Goal: Information Seeking & Learning: Learn about a topic

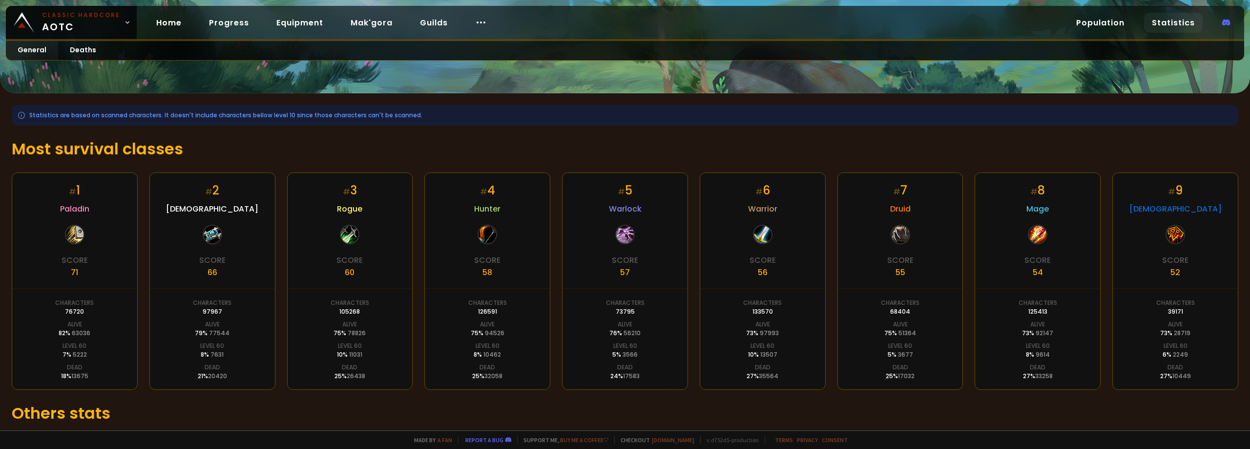
scroll to position [145, 0]
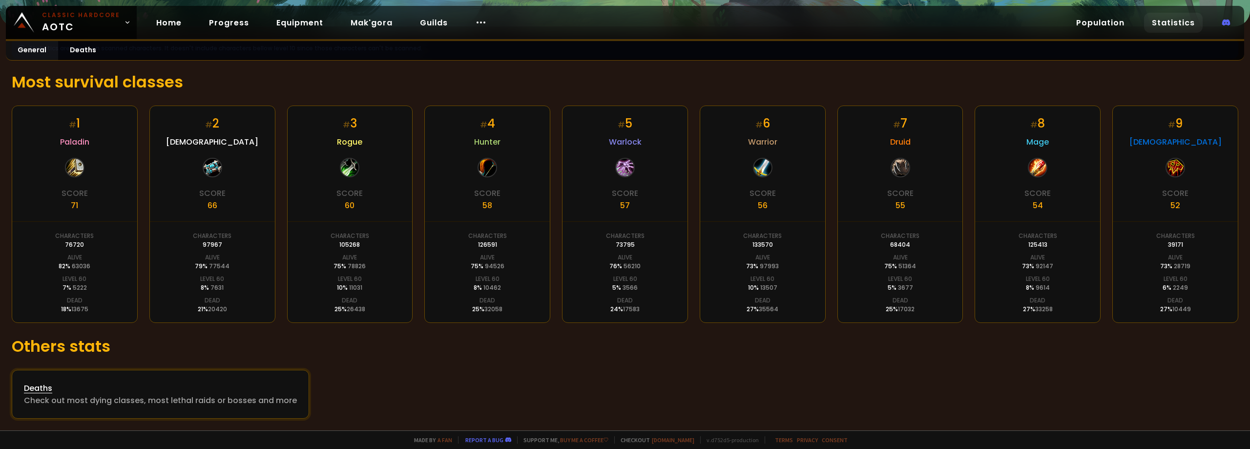
click at [63, 397] on div "Check out most dying classes, most lethal raids or bosses and more" at bounding box center [160, 400] width 273 height 12
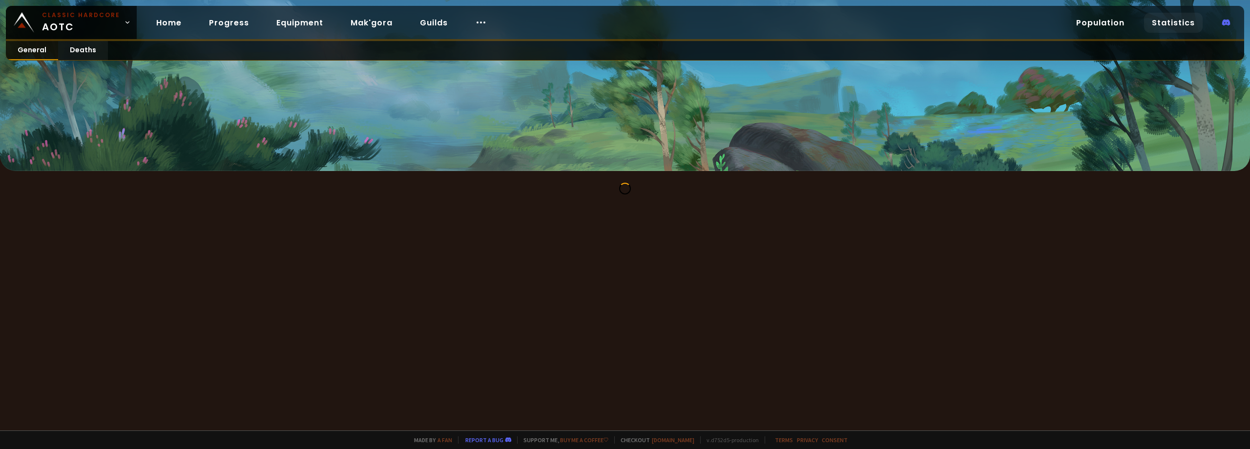
click at [47, 51] on link "General" at bounding box center [32, 50] width 52 height 19
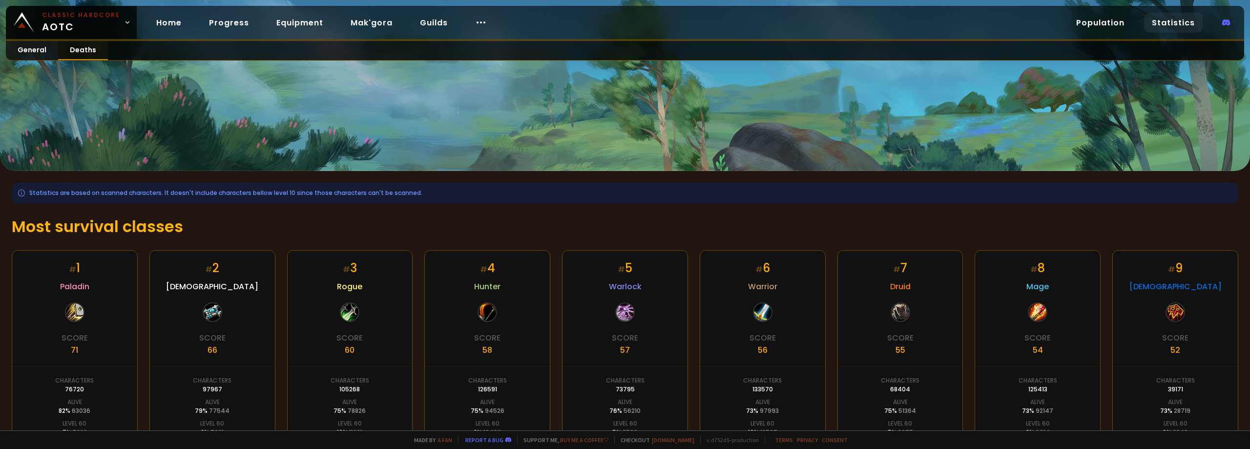
click at [86, 54] on link "Deaths" at bounding box center [83, 50] width 50 height 19
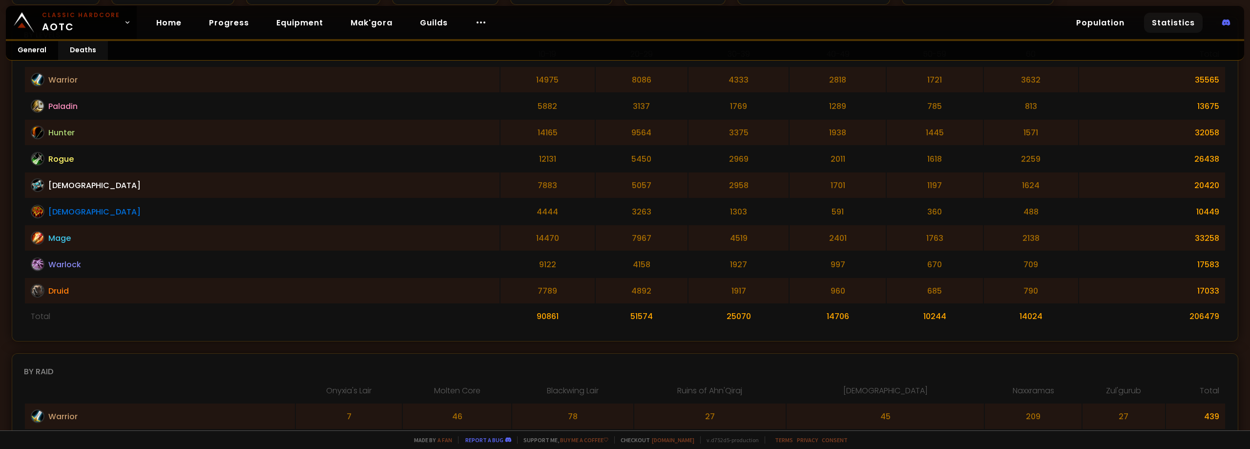
scroll to position [195, 0]
